Goal: Information Seeking & Learning: Find specific fact

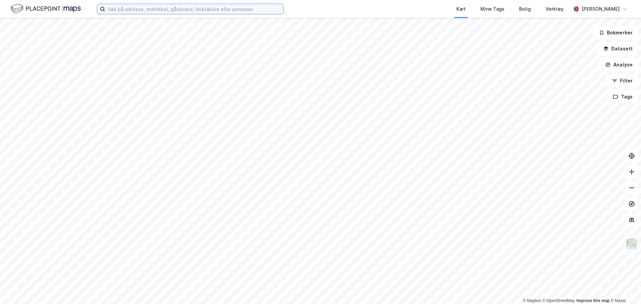
click at [142, 7] on input at bounding box center [194, 9] width 178 height 10
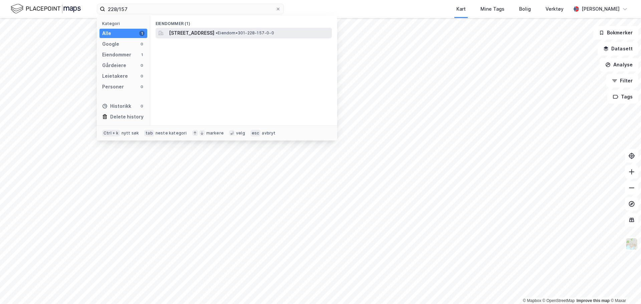
click at [214, 35] on span "[STREET_ADDRESS]" at bounding box center [191, 33] width 45 height 8
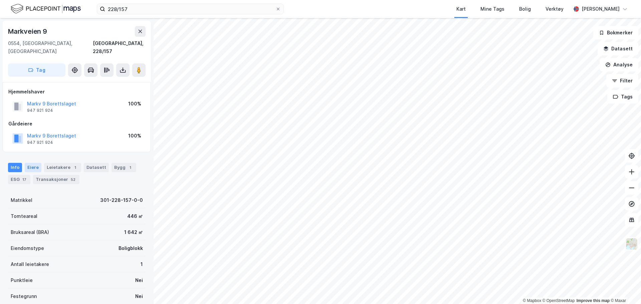
click at [36, 163] on div "Eiere" at bounding box center [33, 167] width 17 height 9
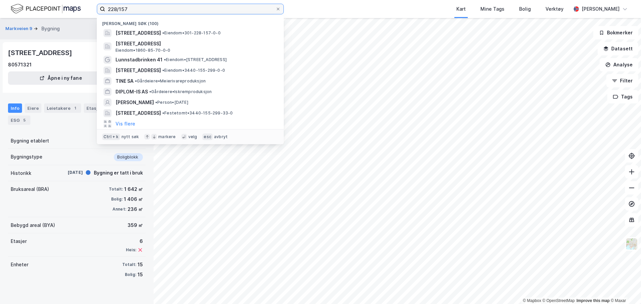
click at [156, 12] on input "228/157" at bounding box center [190, 9] width 170 height 10
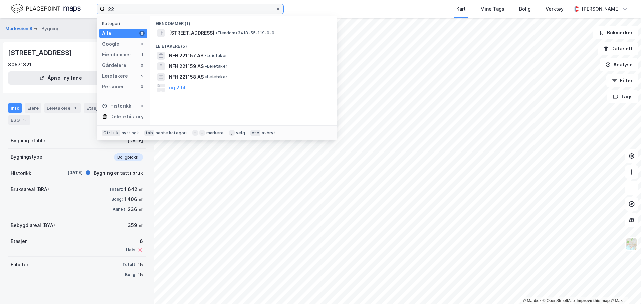
type input "2"
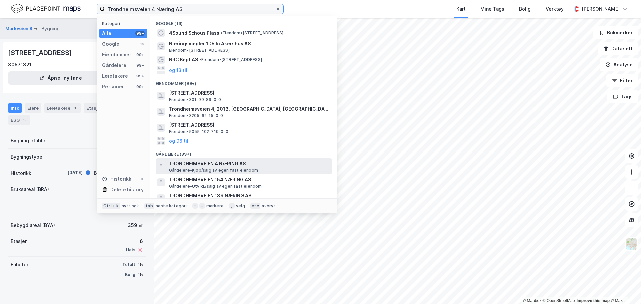
type input "Trondheimsveien 4 Næring AS"
click at [221, 167] on span "TRONDHEIMSVEIEN 4 NÆRING AS" at bounding box center [249, 164] width 160 height 8
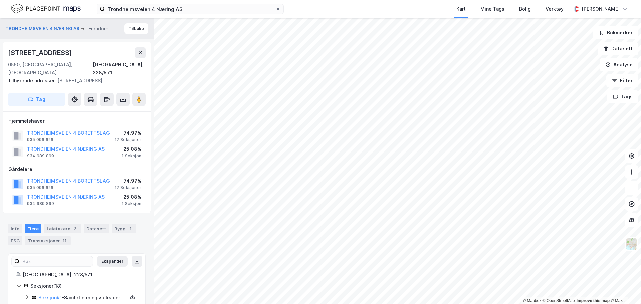
scroll to position [0, 0]
